Goal: Transaction & Acquisition: Purchase product/service

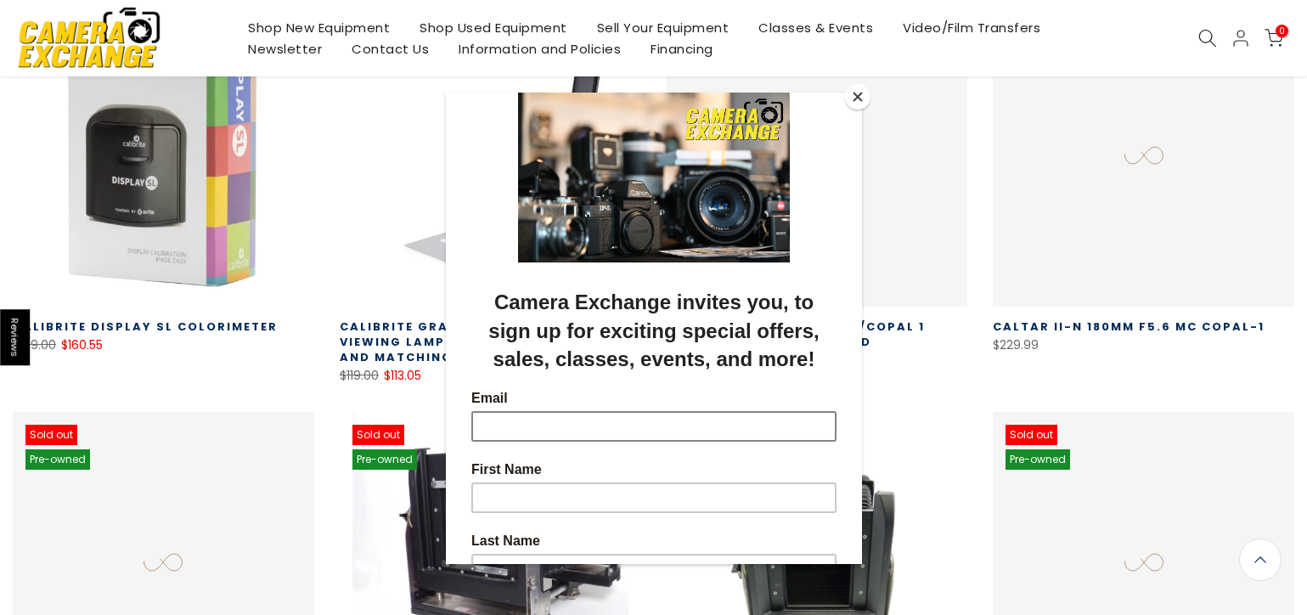
scroll to position [801, 0]
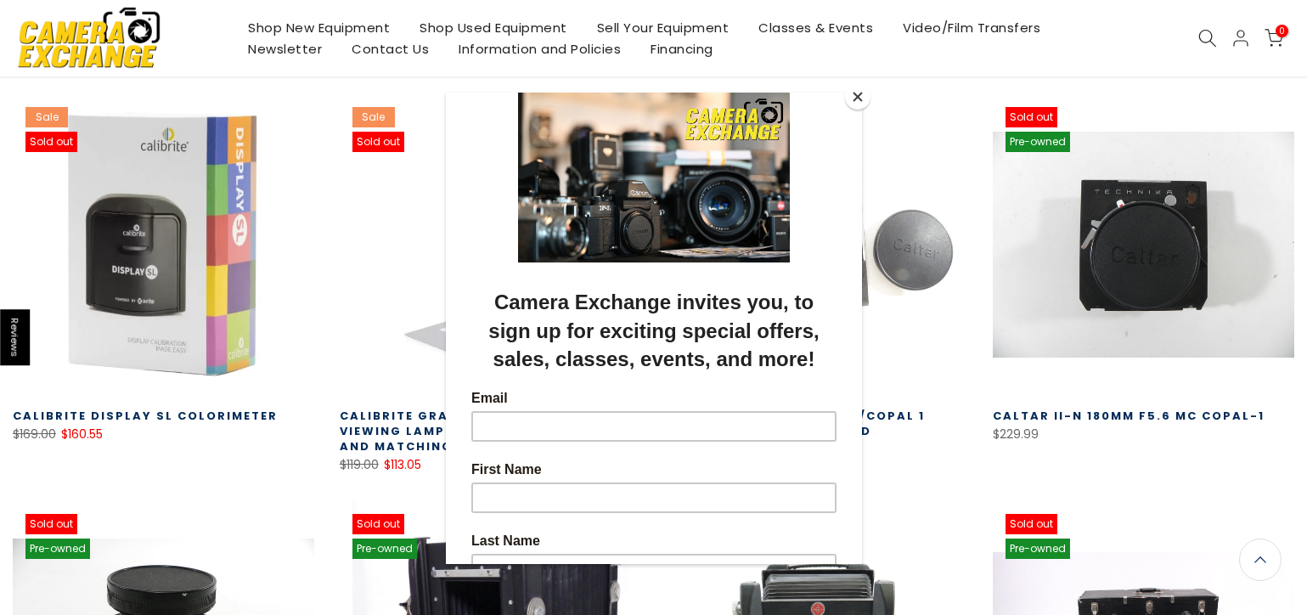
click at [857, 93] on button "Close" at bounding box center [857, 96] width 25 height 25
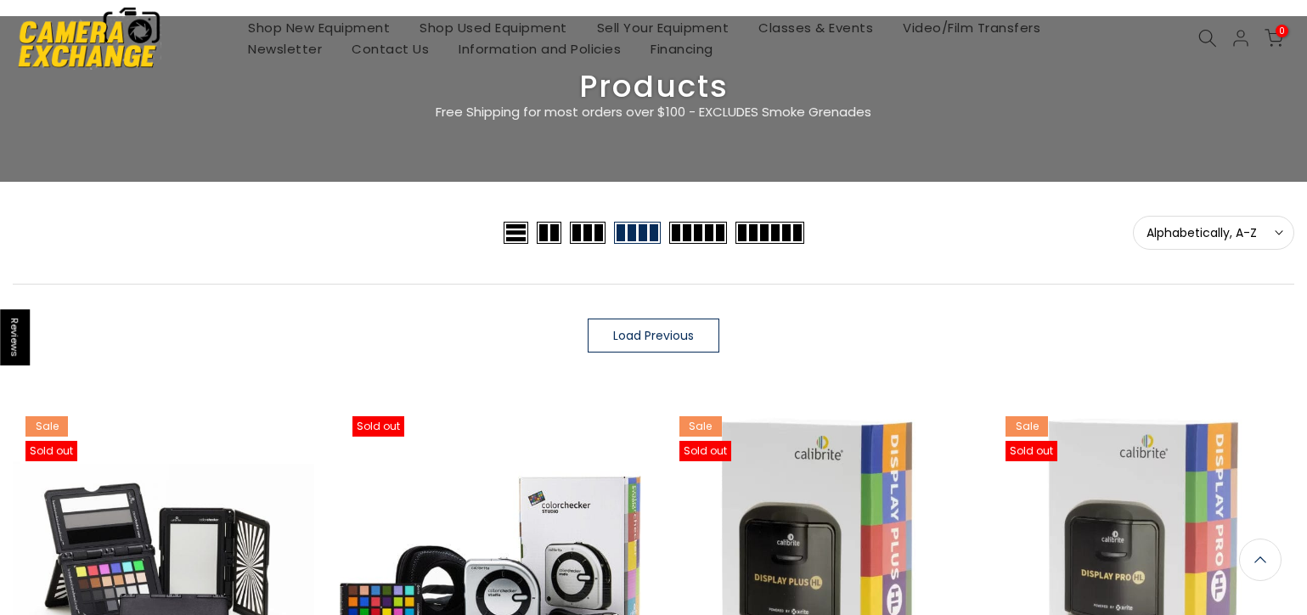
scroll to position [0, 0]
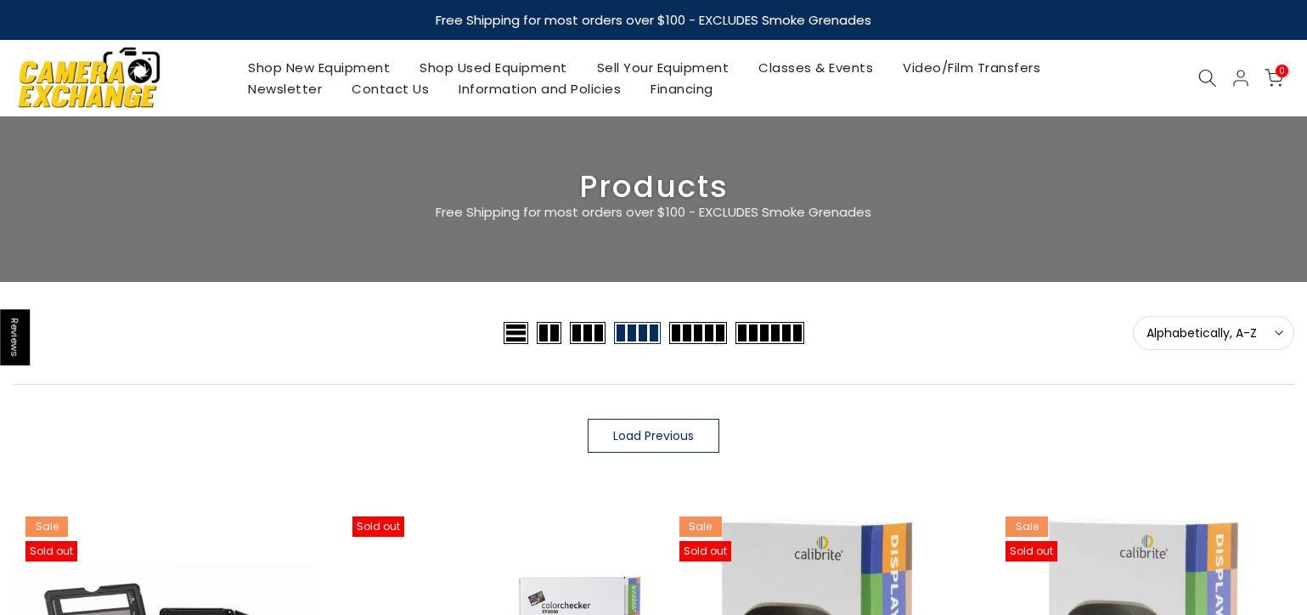
click at [558, 329] on span at bounding box center [549, 333] width 25 height 22
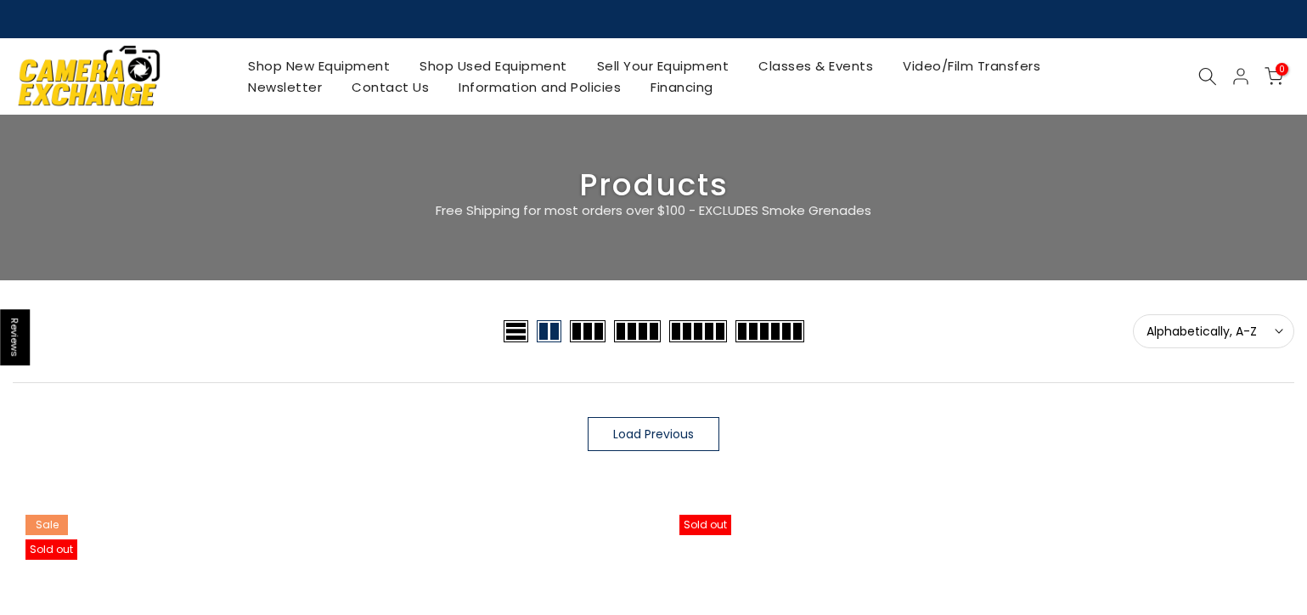
click at [77, 80] on img at bounding box center [89, 75] width 144 height 73
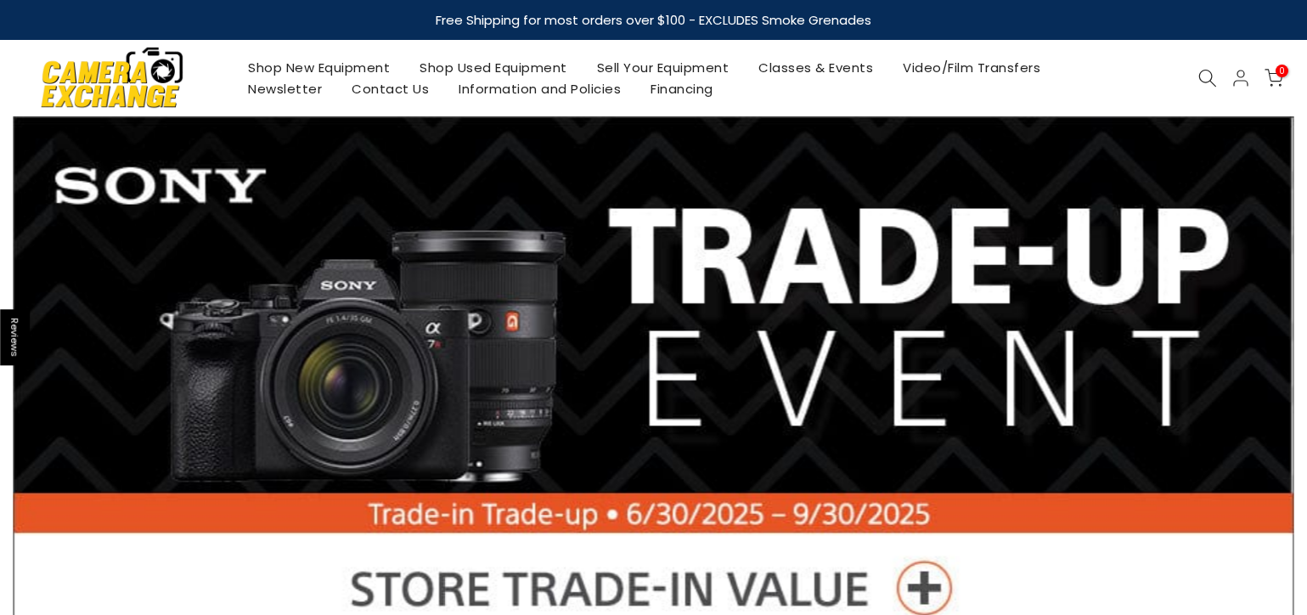
click at [457, 65] on link "Shop Used Equipment" at bounding box center [493, 67] width 177 height 21
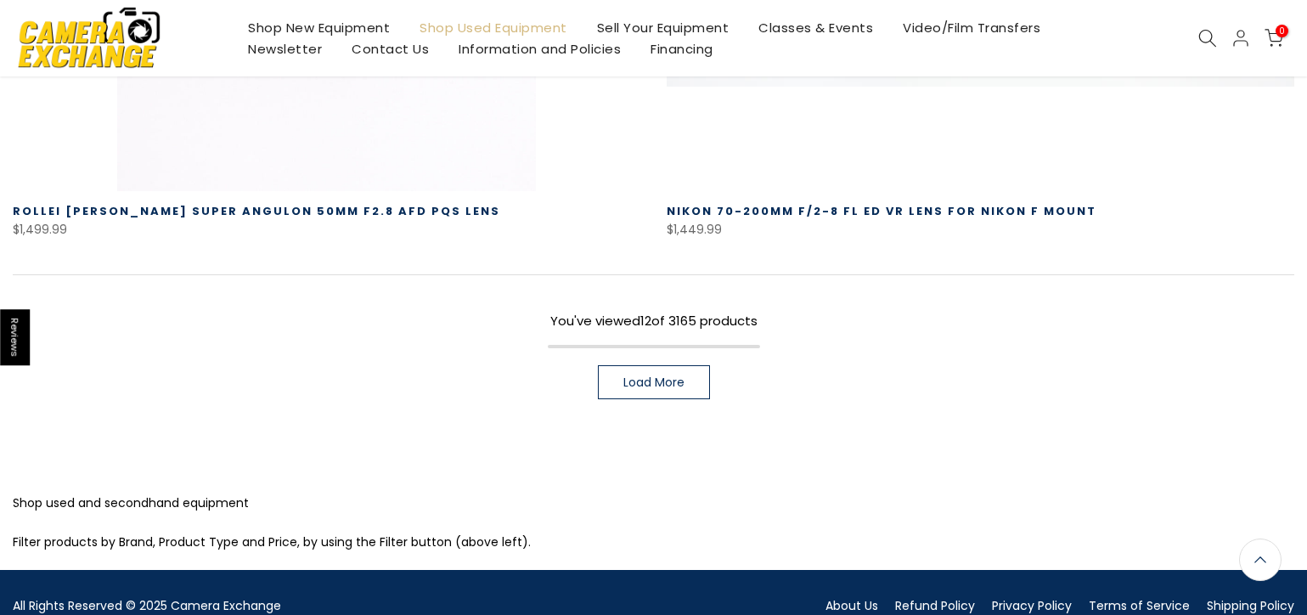
scroll to position [4397, 0]
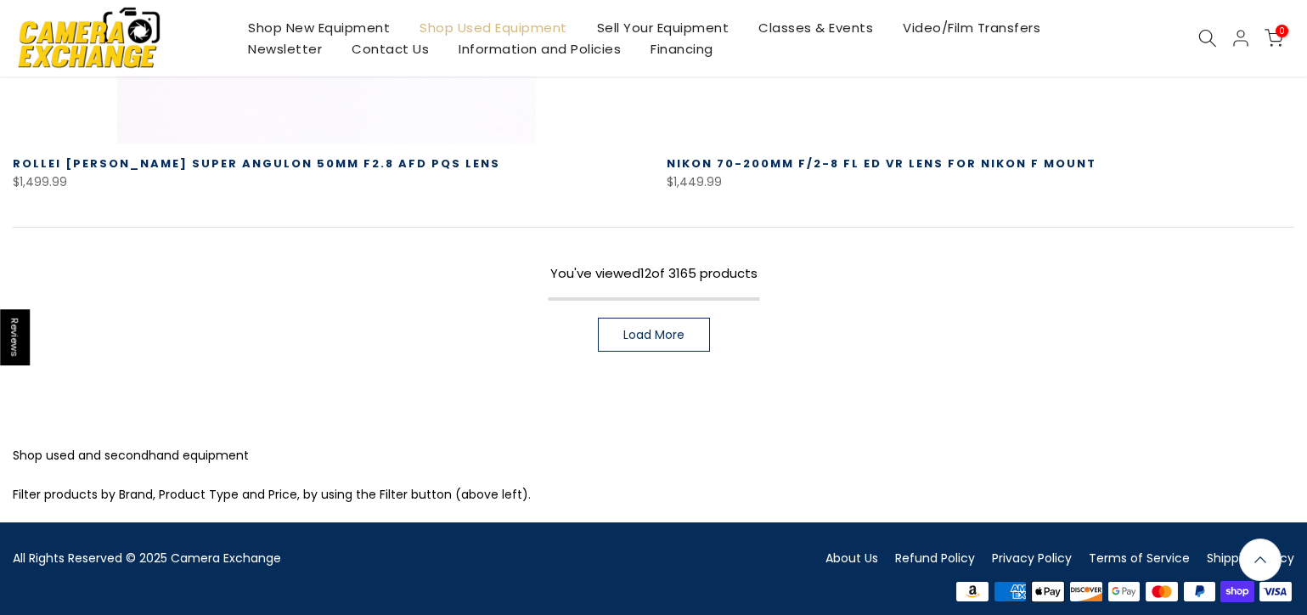
click at [666, 329] on link "Load More" at bounding box center [654, 335] width 112 height 34
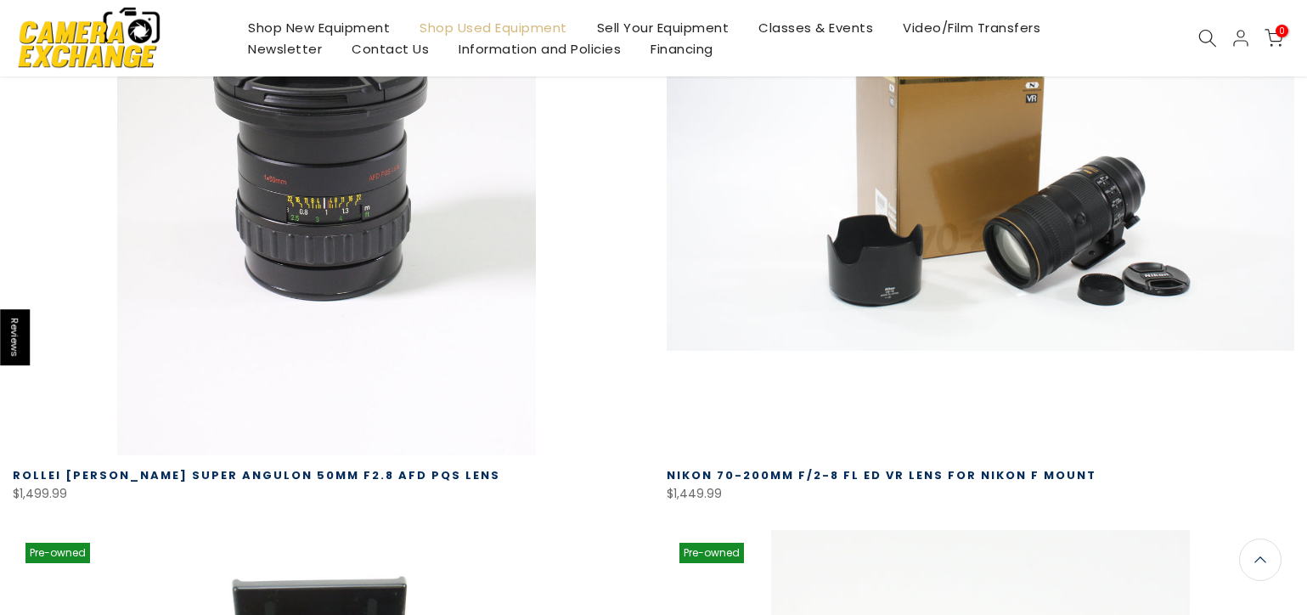
scroll to position [4082, 0]
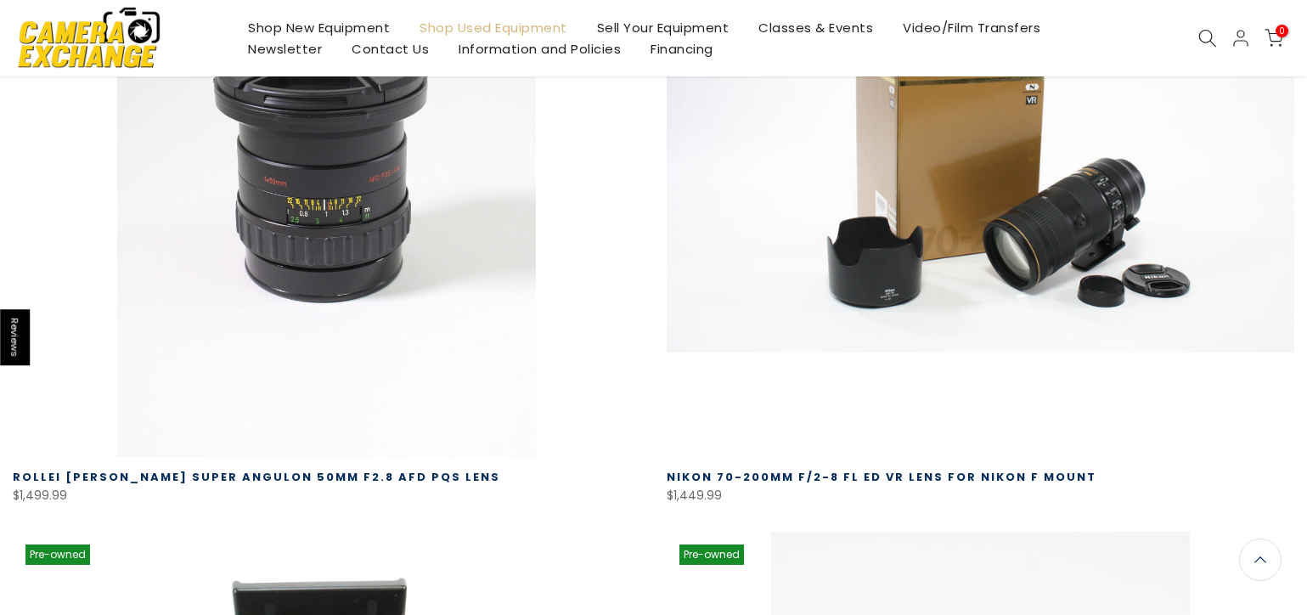
click at [1203, 35] on icon at bounding box center [1207, 38] width 19 height 19
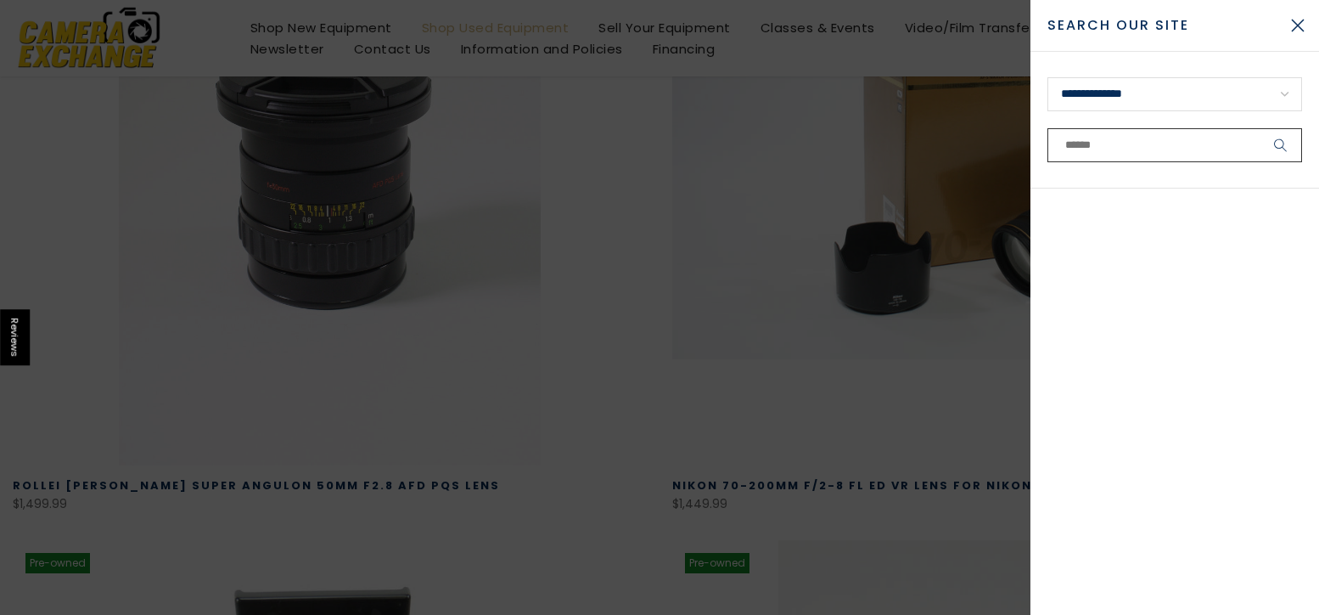
scroll to position [4115, 0]
click at [1144, 93] on select "**********" at bounding box center [1175, 94] width 255 height 34
select select "**********"
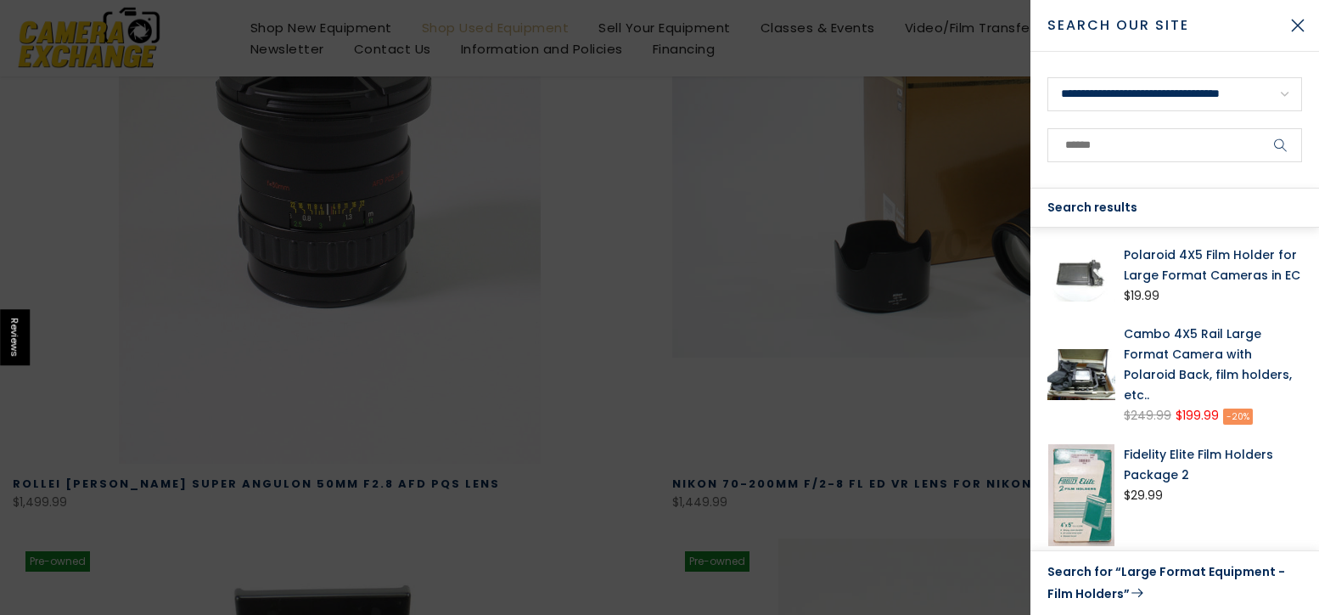
click at [1181, 256] on link "Polaroid 4X5 Film Holder for Large Format Cameras in EC" at bounding box center [1213, 264] width 178 height 41
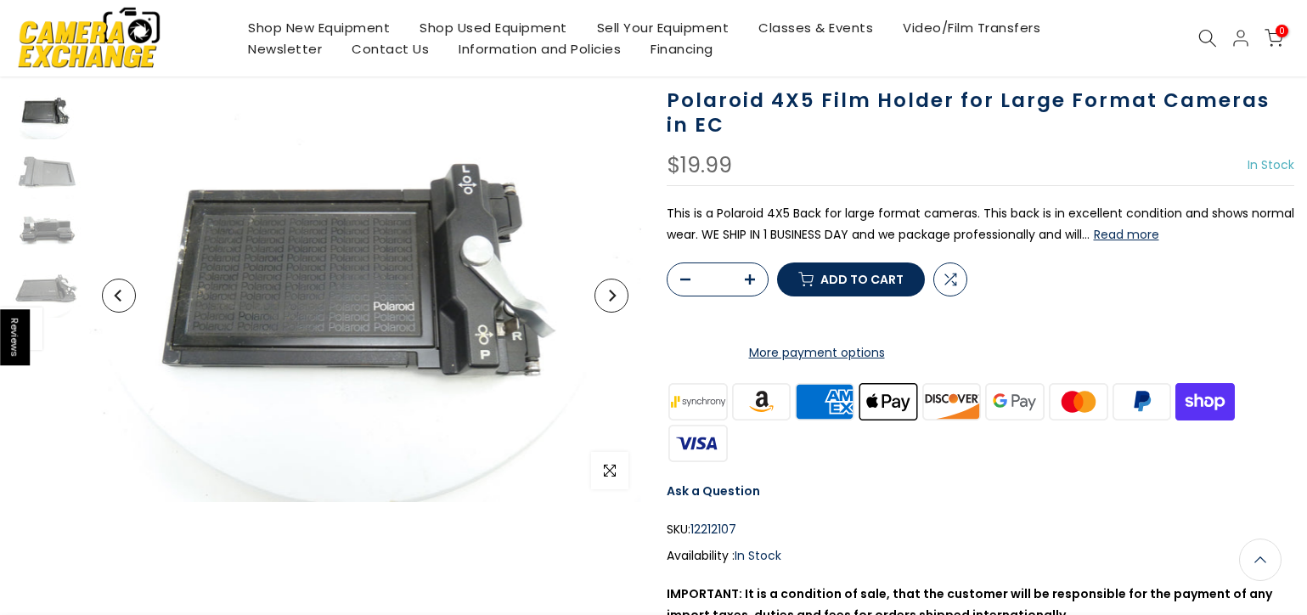
scroll to position [113, 0]
